Goal: Find specific page/section: Find specific page/section

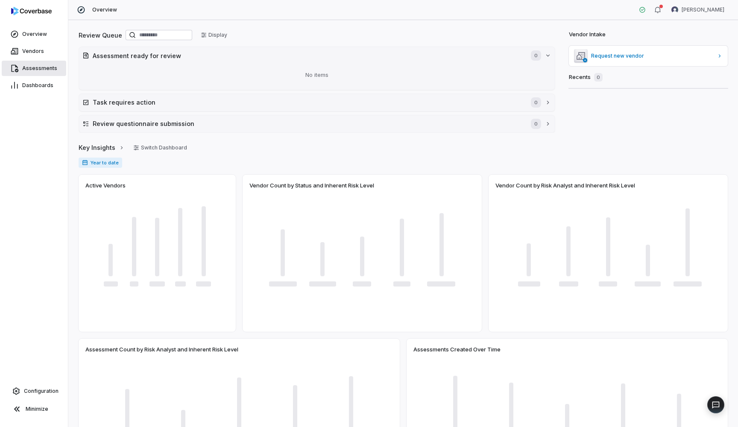
click at [39, 68] on span "Assessments" at bounding box center [39, 68] width 35 height 7
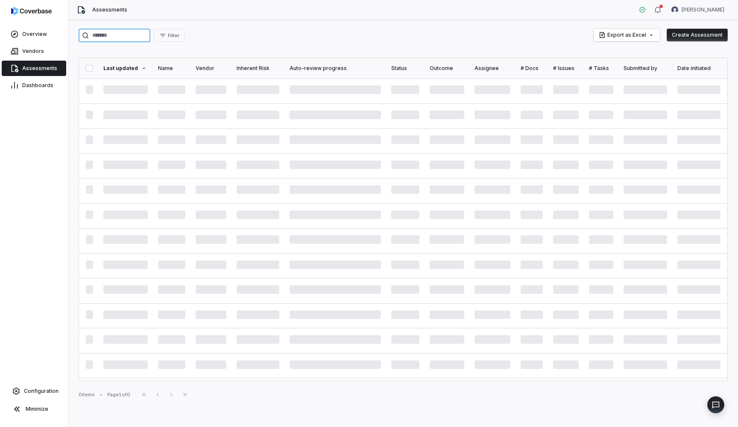
click at [136, 39] on input "search" at bounding box center [115, 36] width 72 height 14
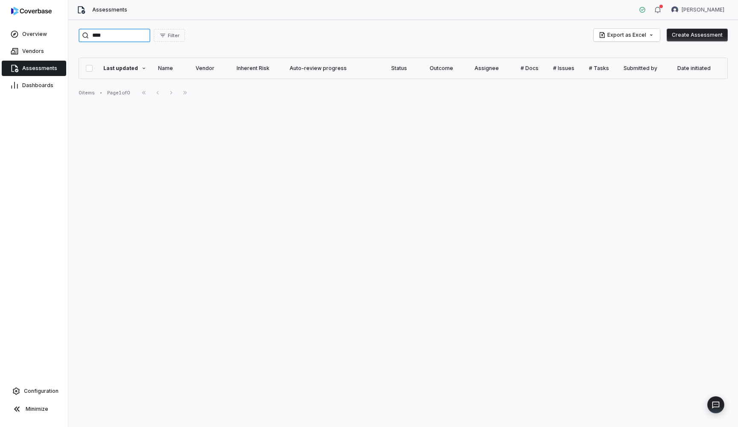
type input "****"
click at [43, 47] on link "Vendors" at bounding box center [34, 51] width 64 height 15
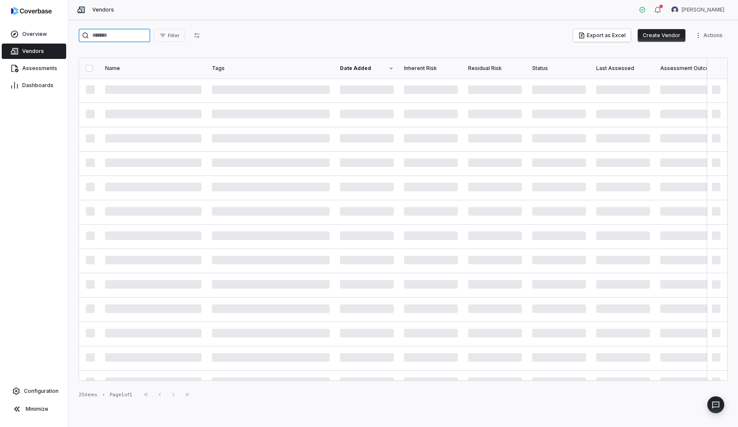
click at [124, 37] on input "search" at bounding box center [115, 36] width 72 height 14
type input "*"
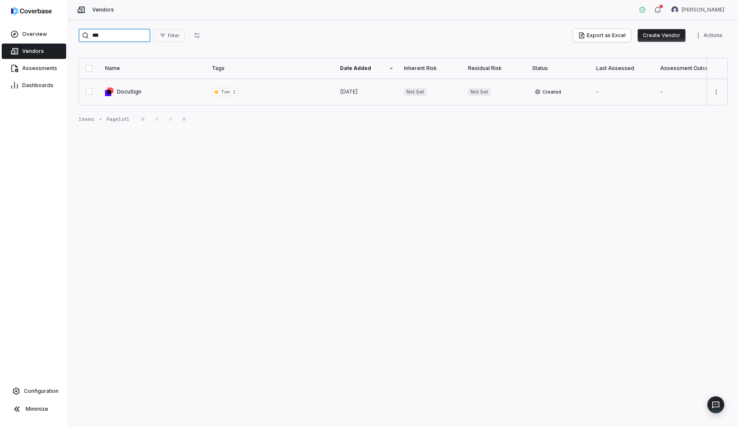
type input "***"
click at [135, 91] on link at bounding box center [153, 92] width 107 height 26
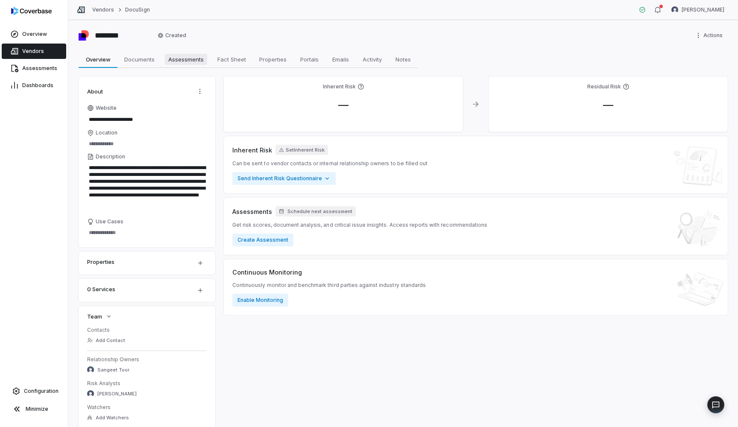
click at [182, 58] on span "Assessments" at bounding box center [186, 59] width 42 height 11
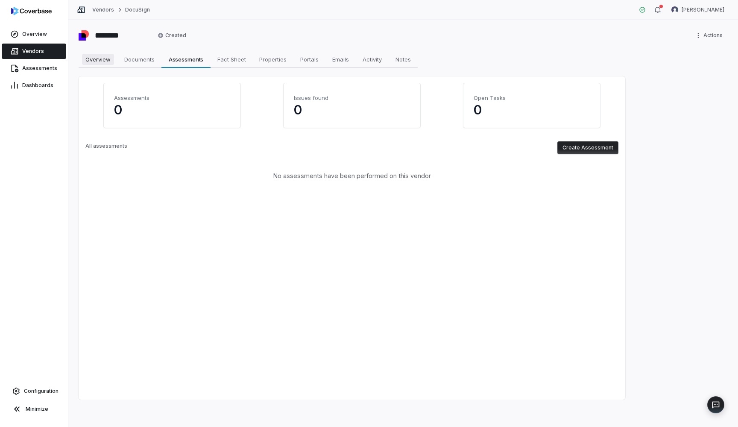
click at [95, 56] on span "Overview" at bounding box center [98, 59] width 32 height 11
type textarea "*"
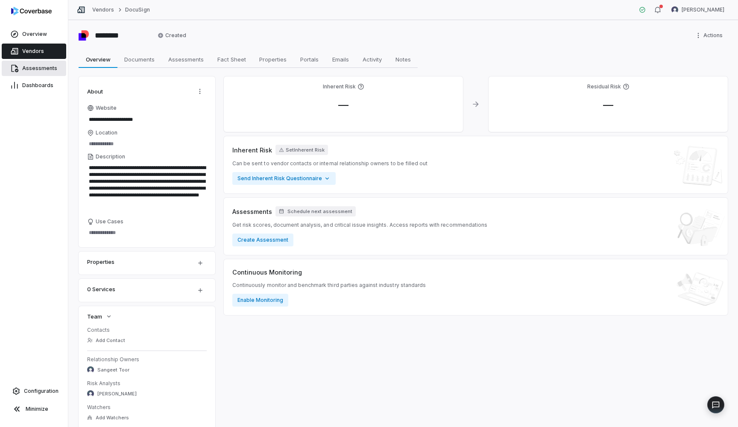
click at [51, 64] on link "Assessments" at bounding box center [34, 68] width 64 height 15
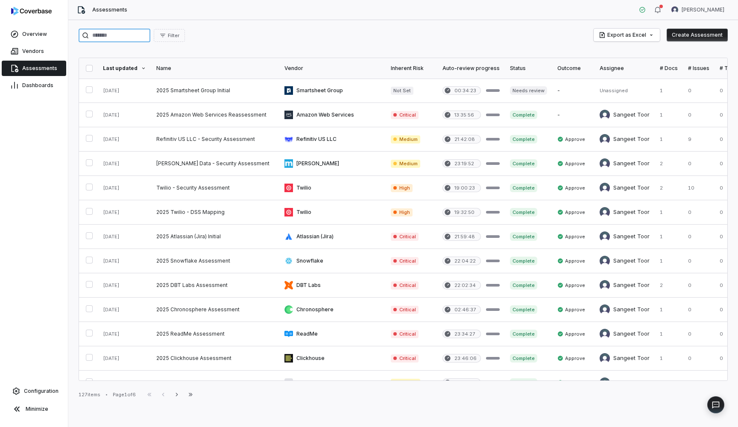
click at [133, 40] on input "search" at bounding box center [115, 36] width 72 height 14
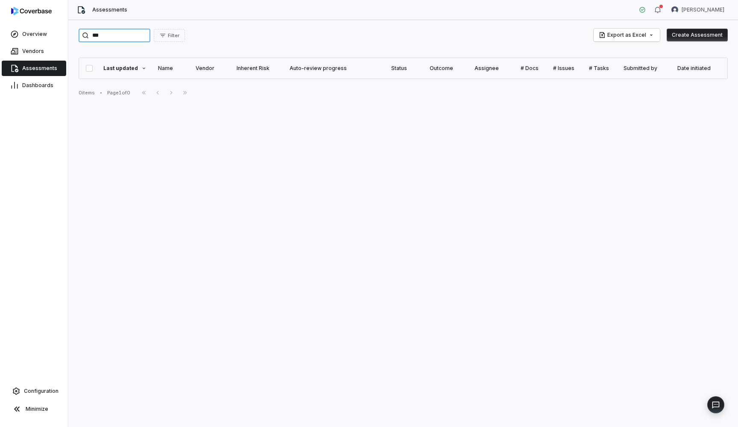
type input "***"
click at [35, 60] on div "Assessments" at bounding box center [34, 68] width 68 height 17
click at [35, 58] on link "Vendors" at bounding box center [34, 51] width 64 height 15
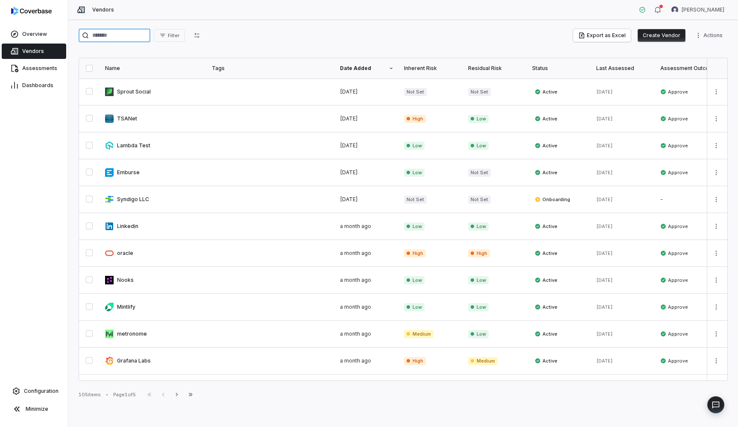
click at [114, 38] on input "search" at bounding box center [115, 36] width 72 height 14
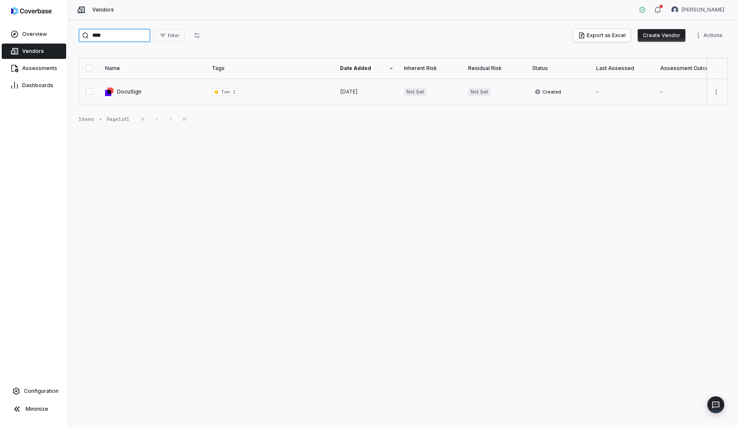
type input "****"
click at [127, 91] on link at bounding box center [153, 92] width 107 height 26
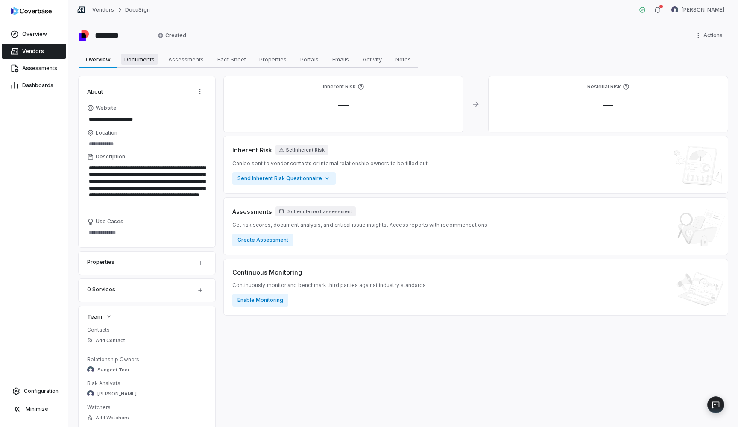
click at [143, 64] on span "Documents" at bounding box center [139, 59] width 37 height 11
type textarea "*"
